Goal: Information Seeking & Learning: Learn about a topic

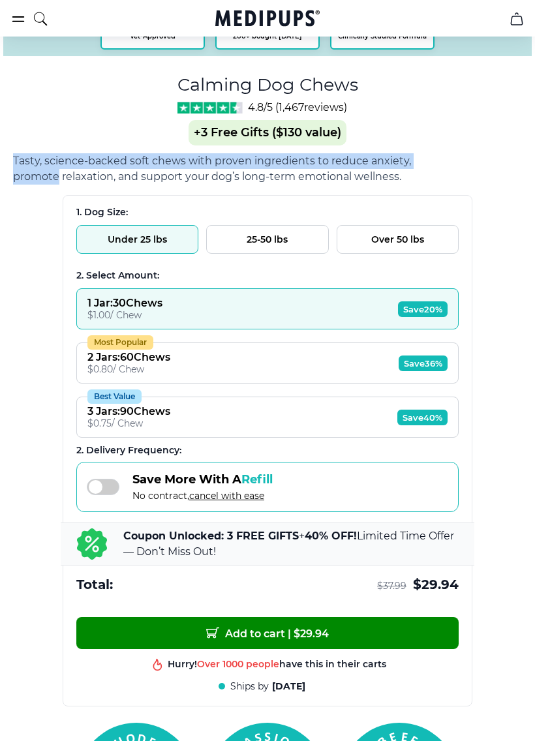
scroll to position [706, 0]
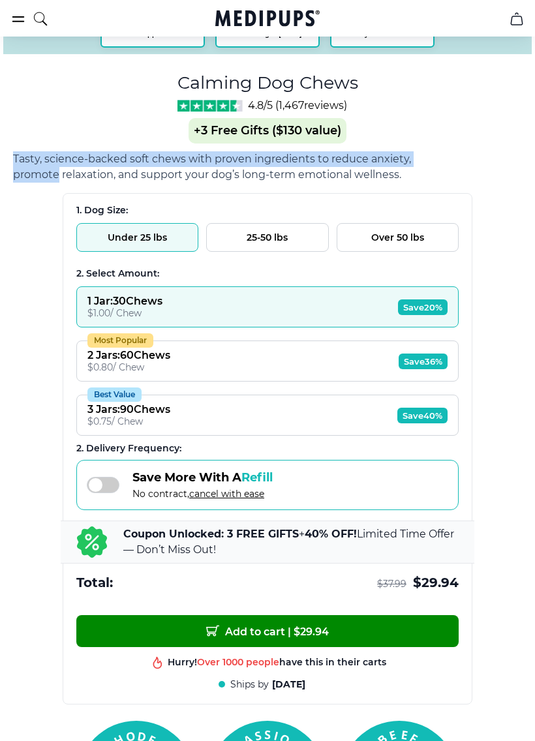
click at [424, 490] on div "Save More With A Refill No contract, cancel with ease" at bounding box center [267, 485] width 382 height 50
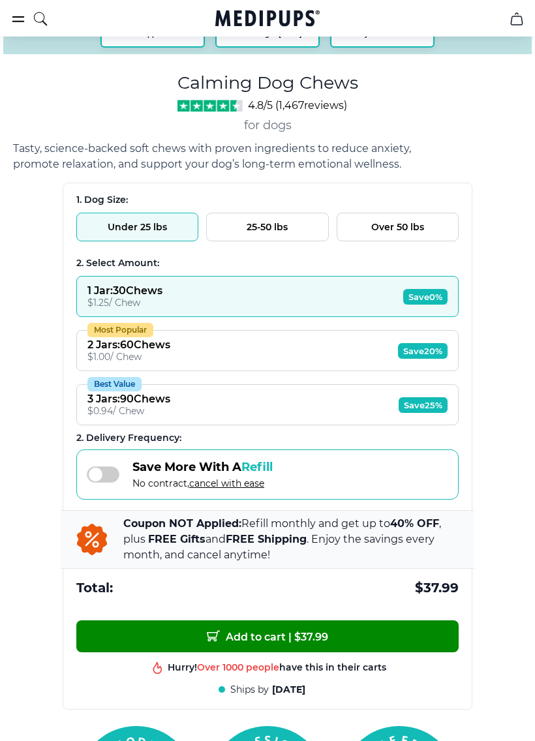
scroll to position [709, 0]
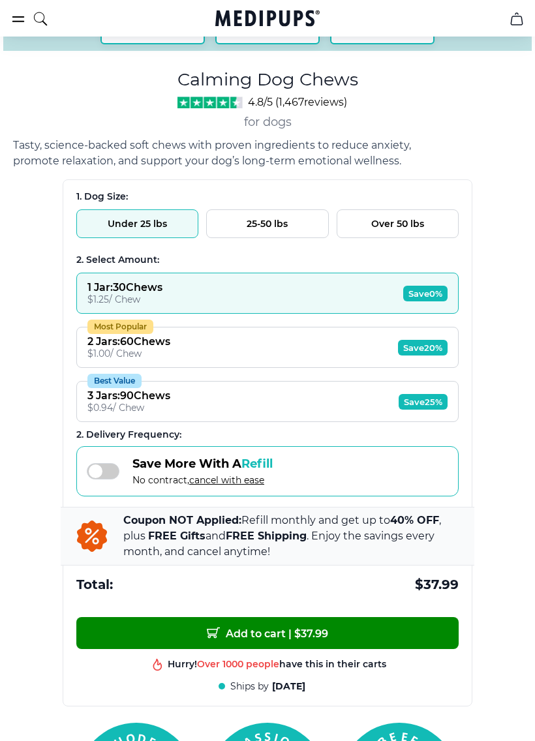
click at [442, 467] on div "Save More With A Refill No contract, cancel with ease" at bounding box center [267, 471] width 382 height 50
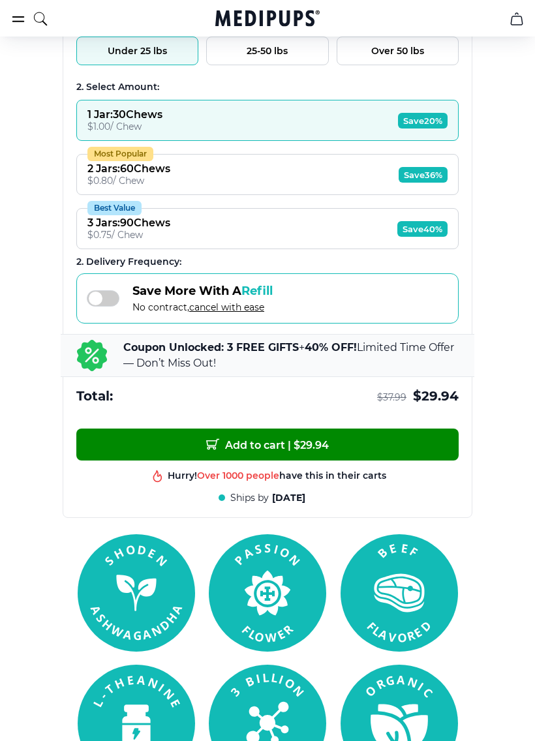
scroll to position [895, 0]
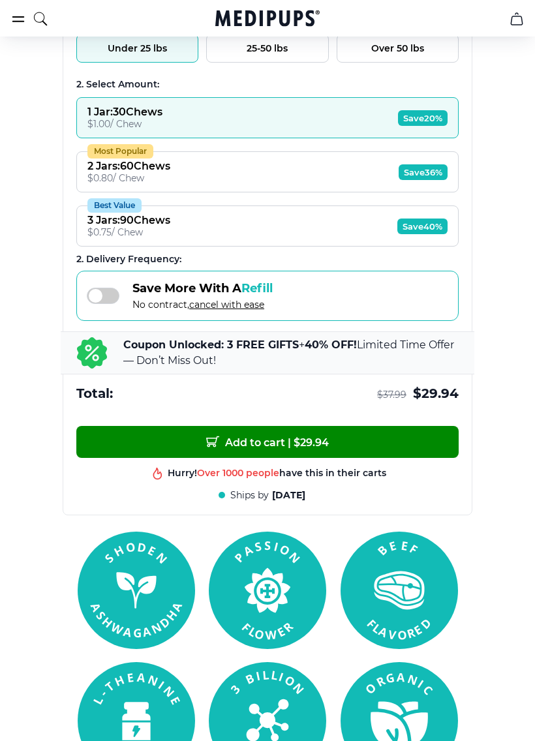
click at [433, 516] on div "Add to cart | $ 29.94 Hurry! Over 1000 people have this in their carts Best pro…" at bounding box center [267, 465] width 409 height 102
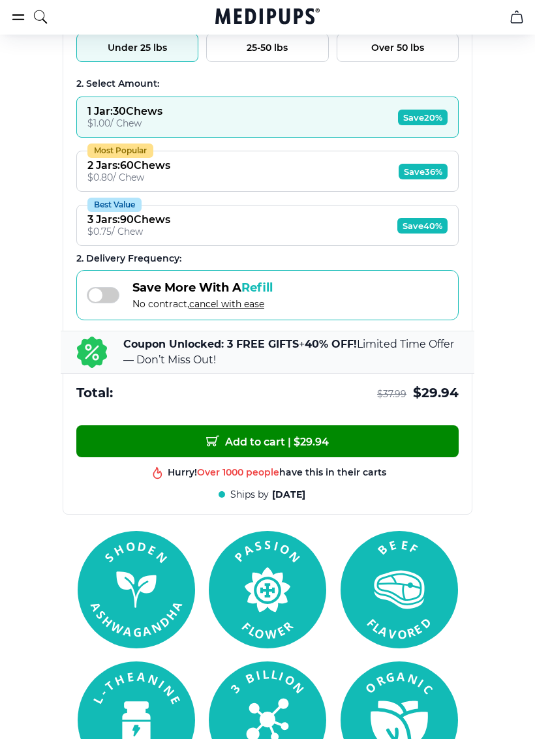
scroll to position [896, 0]
click at [424, 544] on rect at bounding box center [399, 589] width 117 height 117
click at [16, 543] on section at bounding box center [267, 655] width 535 height 248
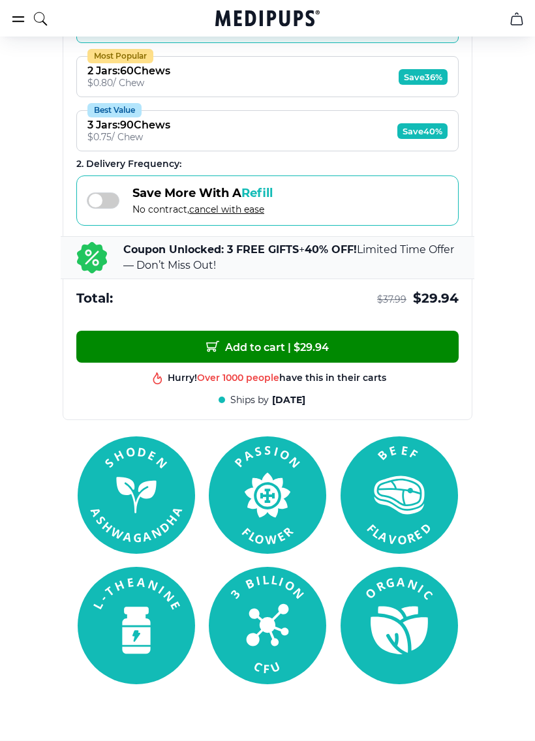
scroll to position [991, 0]
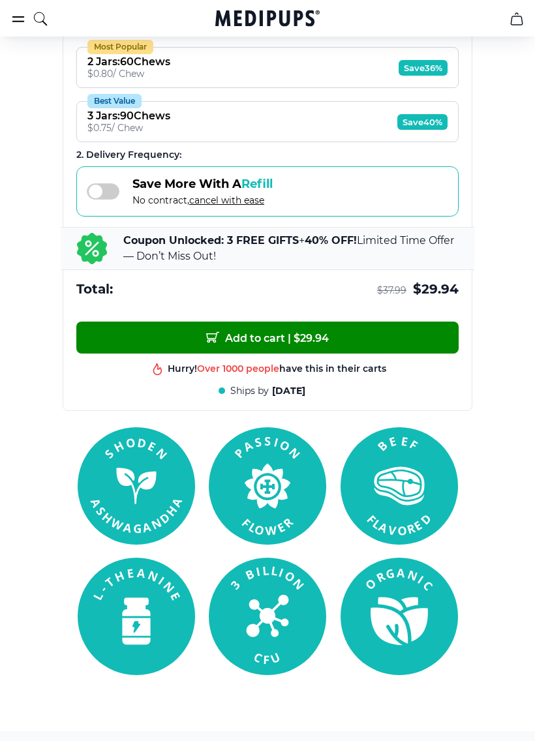
scroll to position [1013, 0]
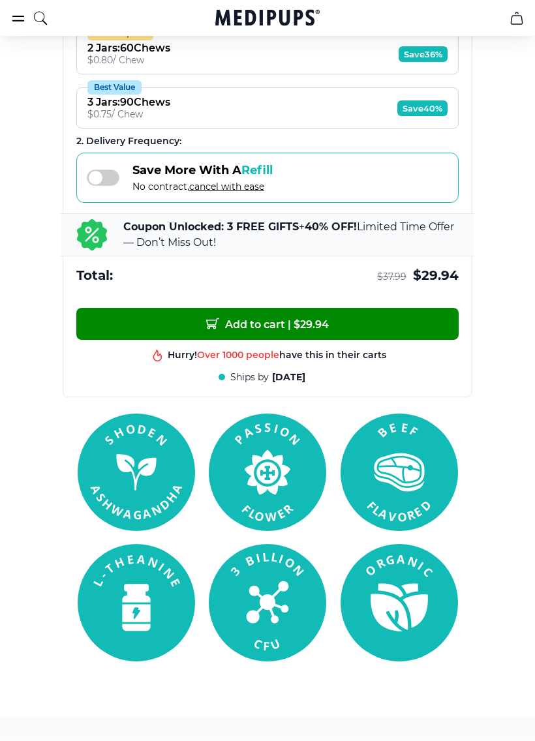
click at [504, 589] on section at bounding box center [267, 538] width 535 height 248
click at [503, 591] on section at bounding box center [267, 538] width 535 height 248
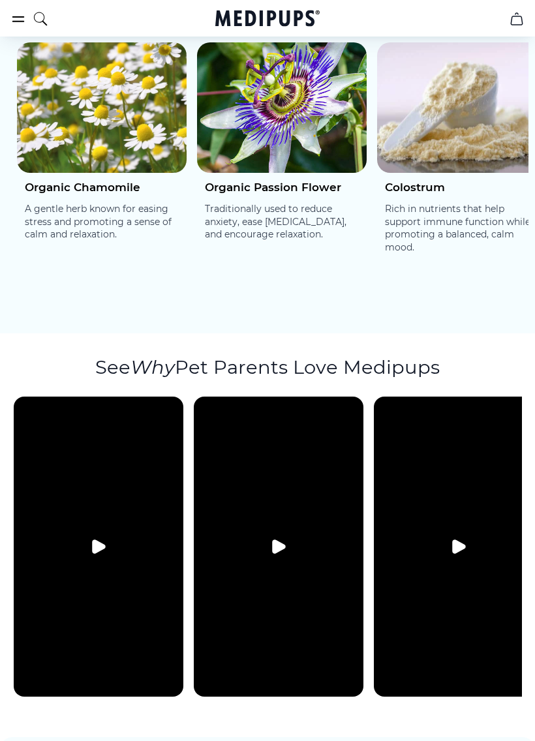
scroll to position [2819, 0]
click at [467, 480] on video at bounding box center [459, 547] width 170 height 300
click at [471, 531] on button "Play video" at bounding box center [458, 546] width 31 height 31
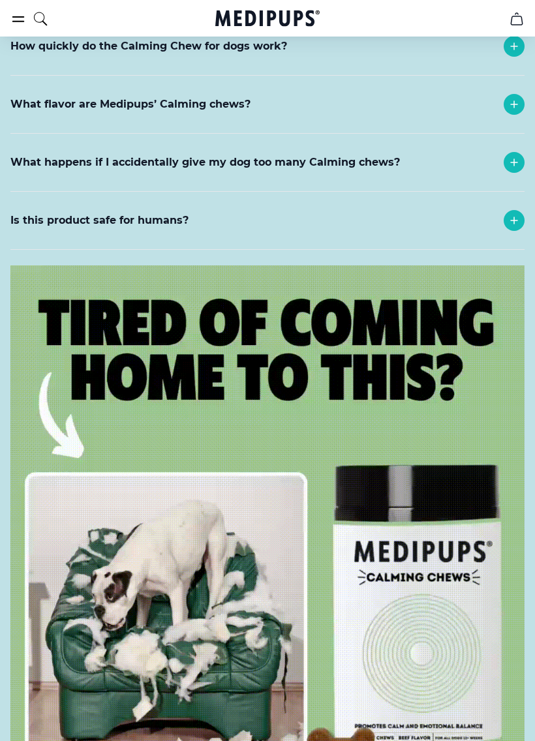
scroll to position [6191, 0]
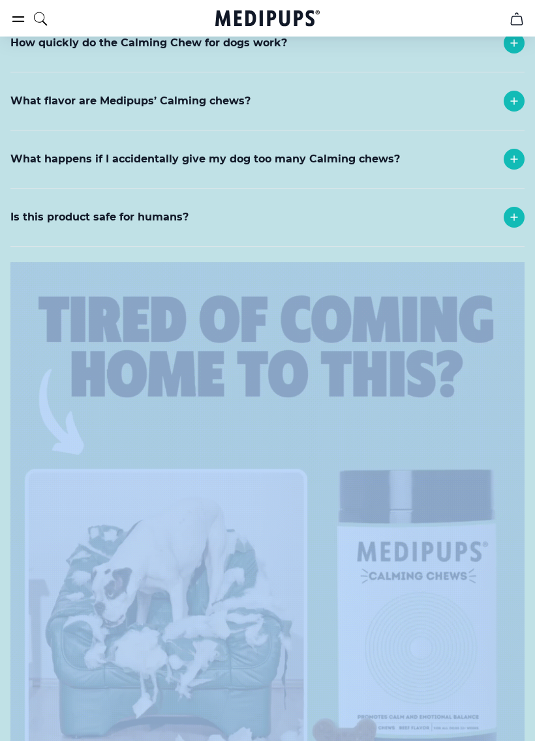
click at [420, 469] on img at bounding box center [267, 520] width 514 height 514
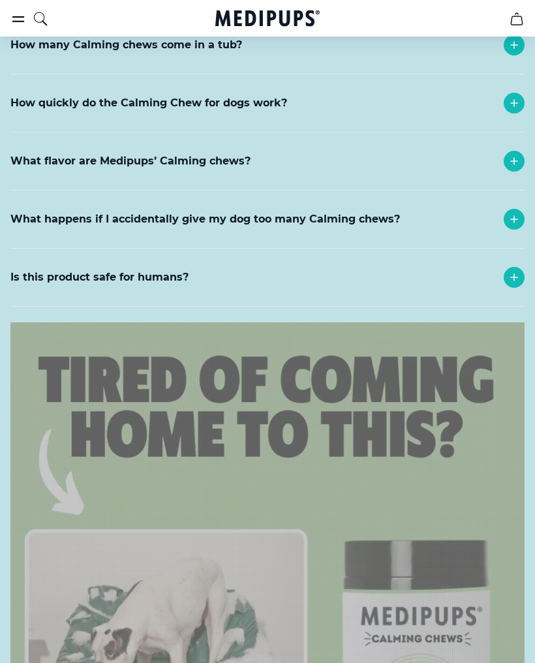
scroll to position [6131, 0]
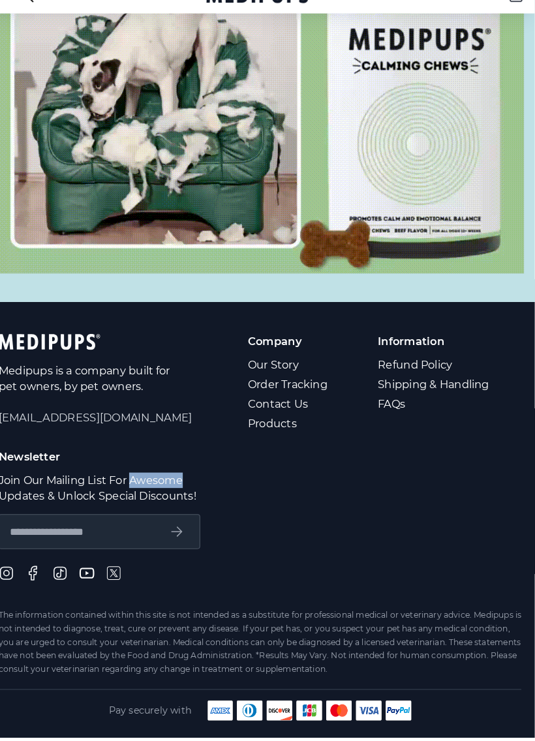
scroll to position [6658, 0]
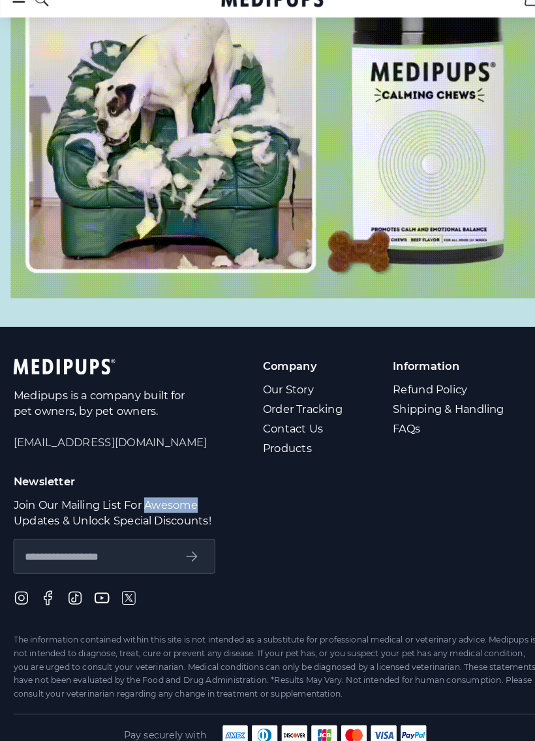
click at [506, 69] on img at bounding box center [267, 53] width 514 height 514
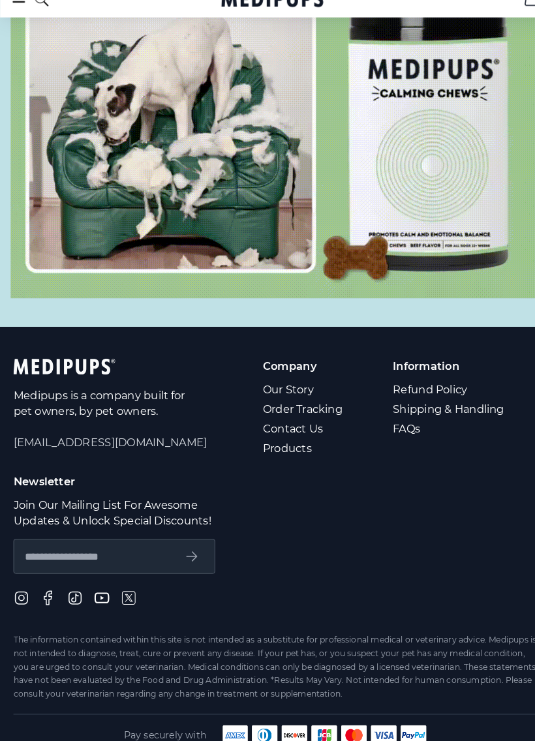
click at [499, 50] on img at bounding box center [267, 53] width 514 height 514
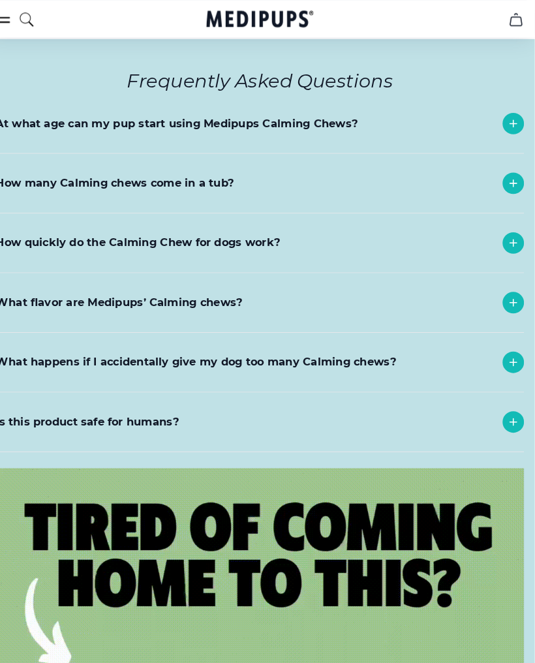
scroll to position [5998, 0]
